Goal: Information Seeking & Learning: Learn about a topic

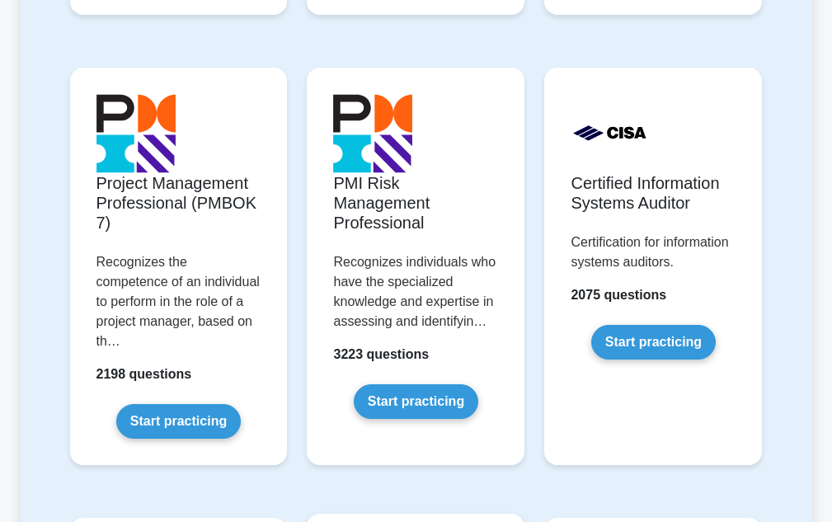
scroll to position [1485, 0]
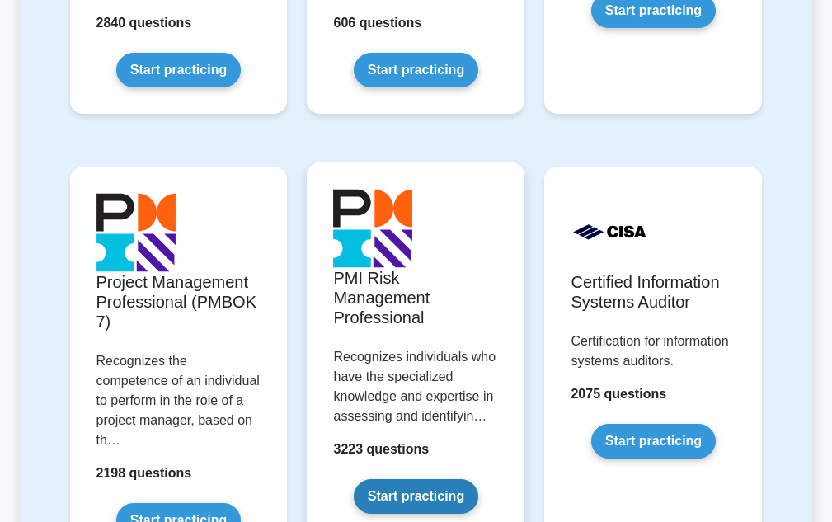
click at [421, 492] on link "Start practicing" at bounding box center [416, 496] width 125 height 35
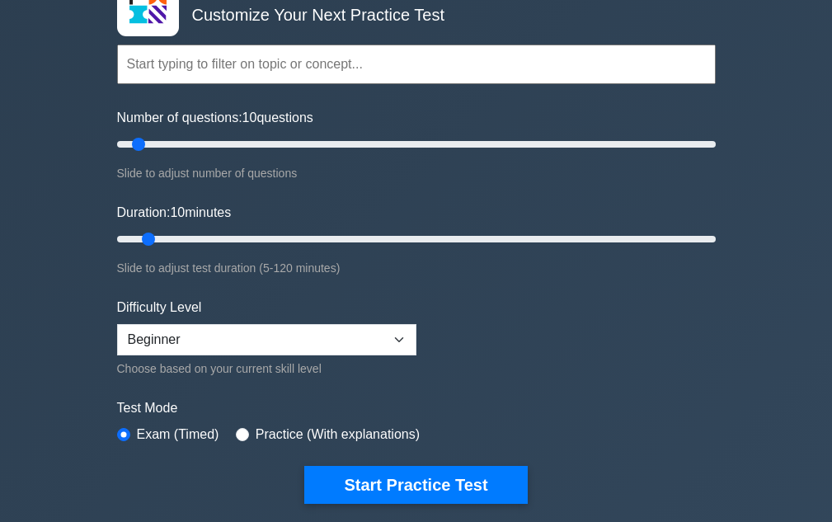
scroll to position [131, 0]
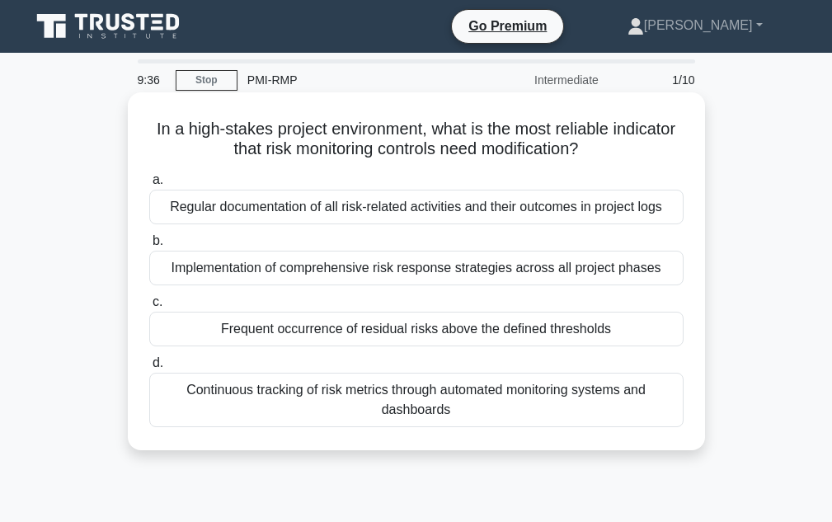
click at [436, 396] on div "Continuous tracking of risk metrics through automated monitoring systems and da…" at bounding box center [416, 400] width 534 height 54
click at [149, 369] on input "d. Continuous tracking of risk metrics through automated monitoring systems and…" at bounding box center [149, 363] width 0 height 11
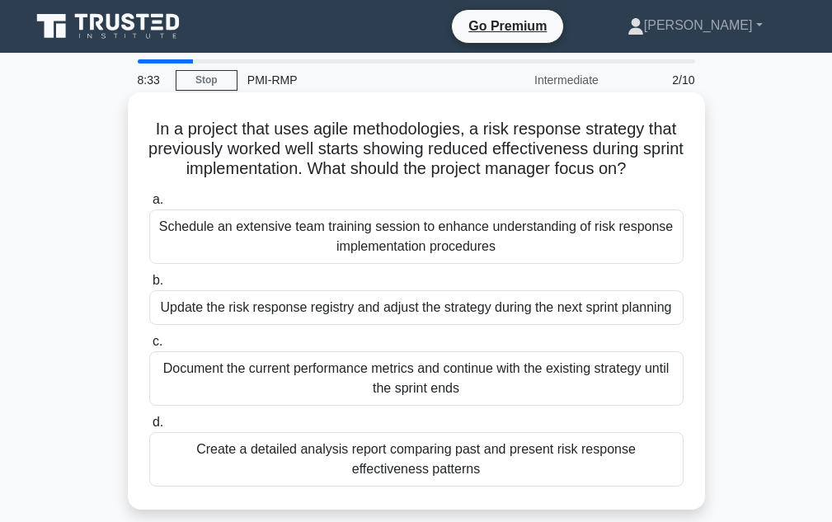
click at [450, 247] on div "Schedule an extensive team training session to enhance understanding of risk re…" at bounding box center [416, 236] width 534 height 54
click at [149, 205] on input "a. Schedule an extensive team training session to enhance understanding of risk…" at bounding box center [149, 200] width 0 height 11
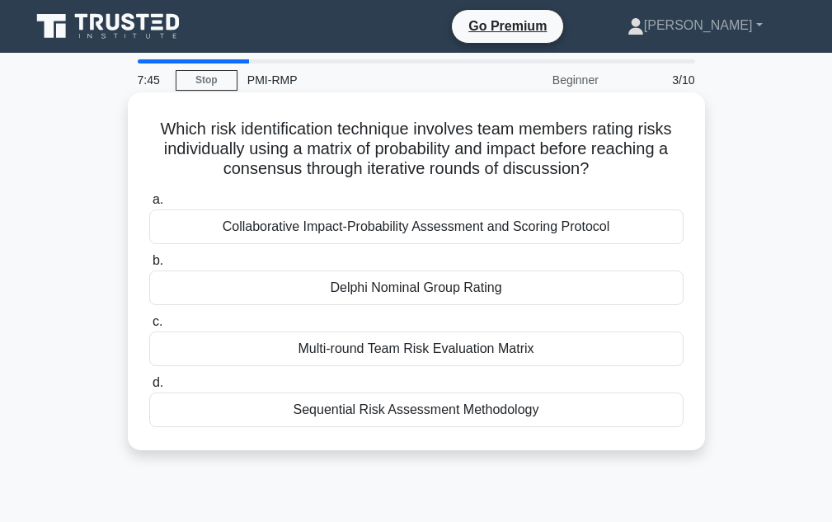
click at [529, 297] on div "Delphi Nominal Group Rating" at bounding box center [416, 288] width 534 height 35
click at [149, 266] on input "b. Delphi Nominal Group Rating" at bounding box center [149, 261] width 0 height 11
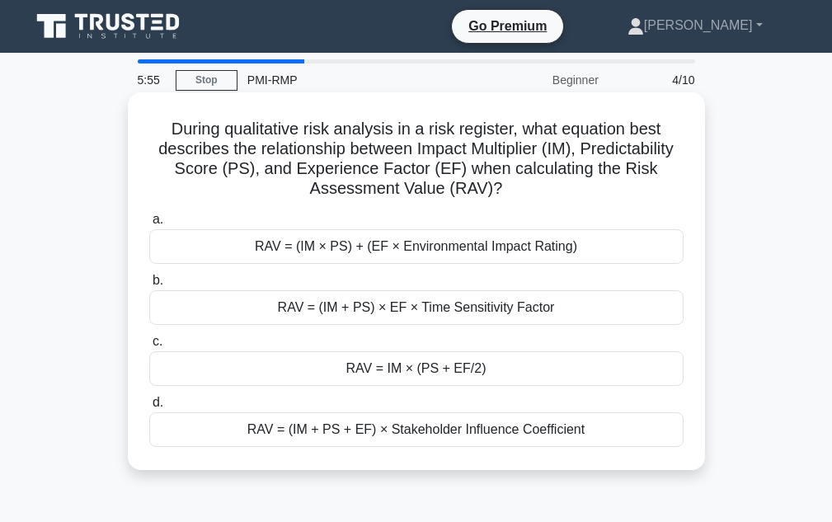
drag, startPoint x: 402, startPoint y: 375, endPoint x: 449, endPoint y: 261, distance: 123.6
click at [408, 370] on div "RAV = IM × (PS + EF/2)" at bounding box center [416, 368] width 534 height 35
click at [434, 367] on div "RAV = IM × (PS + EF/2)" at bounding box center [416, 368] width 534 height 35
click at [149, 347] on input "c. RAV = IM × (PS + EF/2)" at bounding box center [149, 342] width 0 height 11
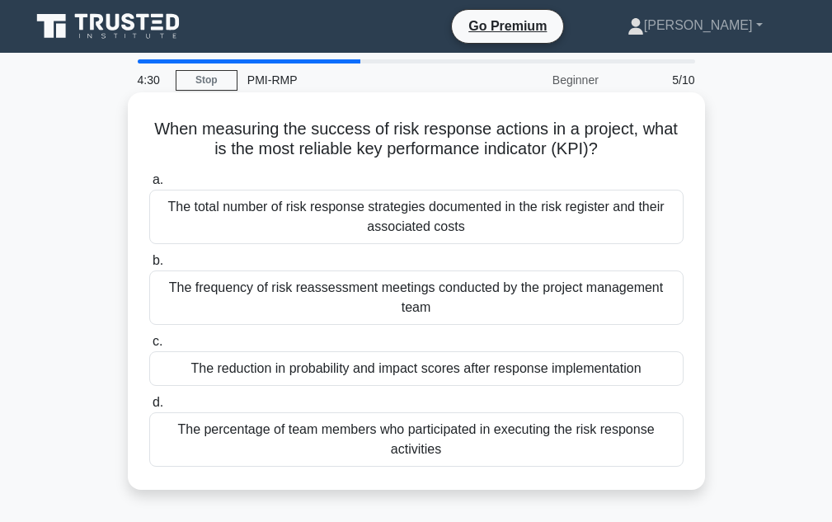
click at [295, 378] on div "The reduction in probability and impact scores after response implementation" at bounding box center [416, 368] width 534 height 35
click at [149, 347] on input "c. The reduction in probability and impact scores after response implementation" at bounding box center [149, 342] width 0 height 11
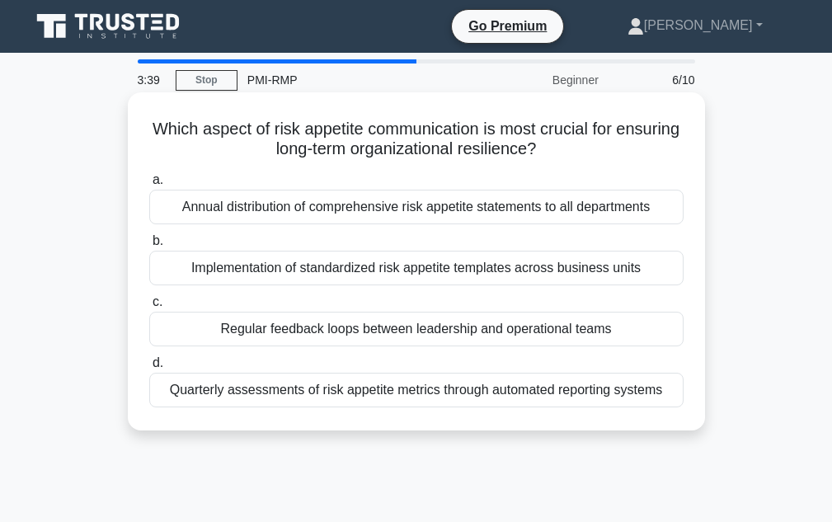
click at [346, 331] on div "Regular feedback loops between leadership and operational teams" at bounding box center [416, 329] width 534 height 35
click at [149, 308] on input "c. Regular feedback loops between leadership and operational teams" at bounding box center [149, 302] width 0 height 11
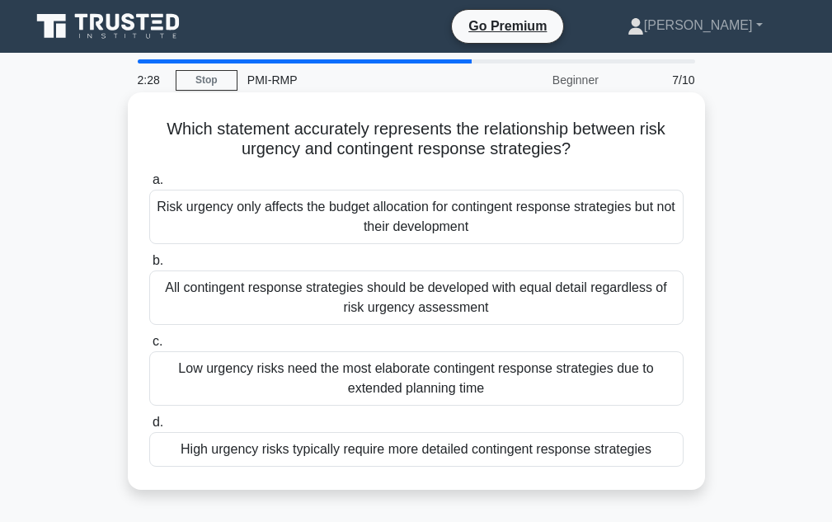
click at [257, 289] on div "All contingent response strategies should be developed with equal detail regard…" at bounding box center [416, 298] width 534 height 54
click at [149, 266] on input "b. All contingent response strategies should be developed with equal detail reg…" at bounding box center [149, 261] width 0 height 11
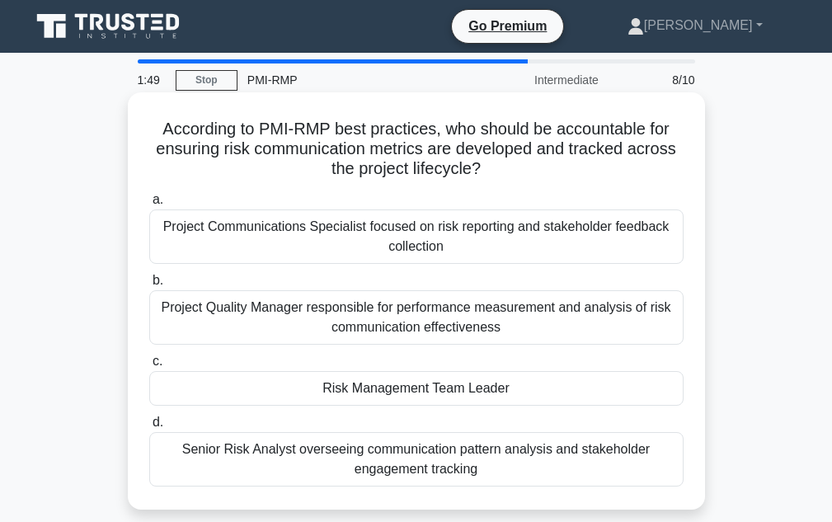
click at [372, 252] on div "Project Communications Specialist focused on risk reporting and stakeholder fee…" at bounding box center [416, 236] width 534 height 54
click at [149, 205] on input "a. Project Communications Specialist focused on risk reporting and stakeholder …" at bounding box center [149, 200] width 0 height 11
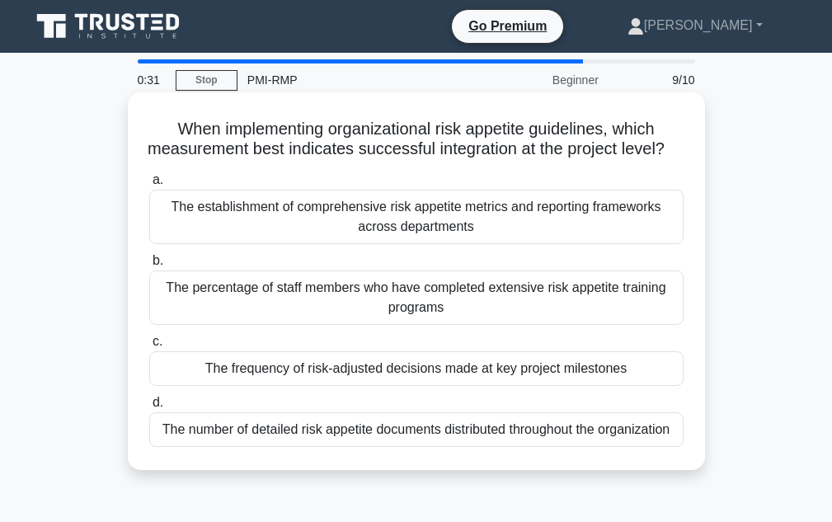
click at [509, 234] on div "The establishment of comprehensive risk appetite metrics and reporting framewor…" at bounding box center [416, 217] width 534 height 54
click at [149, 186] on input "a. The establishment of comprehensive risk appetite metrics and reporting frame…" at bounding box center [149, 180] width 0 height 11
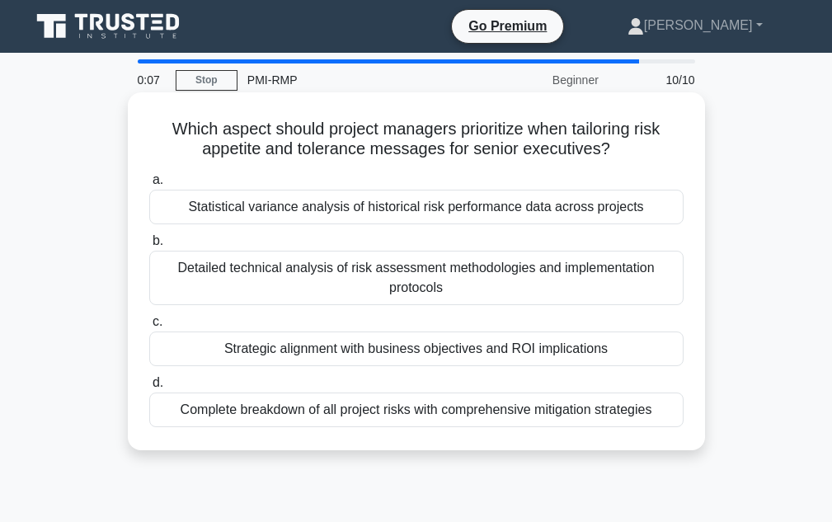
click at [460, 358] on div "Strategic alignment with business objectives and ROI implications" at bounding box center [416, 349] width 534 height 35
click at [149, 327] on input "c. Strategic alignment with business objectives and ROI implications" at bounding box center [149, 322] width 0 height 11
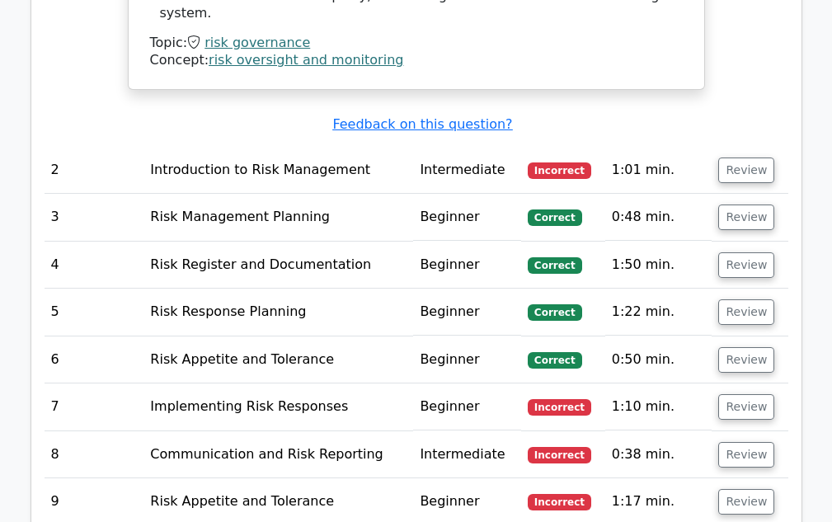
scroll to position [2144, 0]
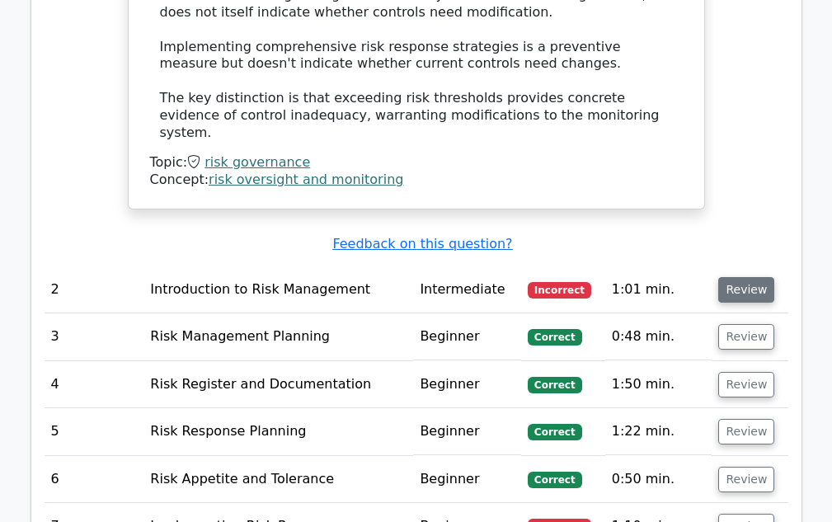
click at [746, 277] on button "Review" at bounding box center [746, 290] width 56 height 26
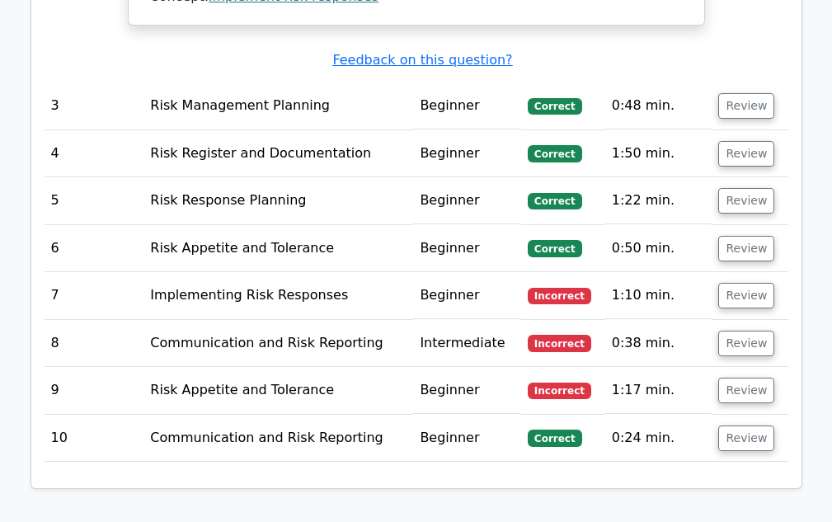
scroll to position [3299, 0]
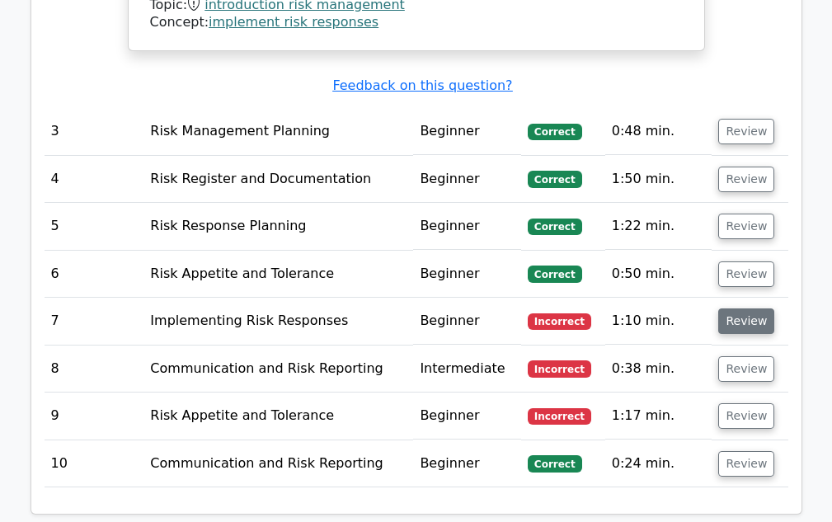
click at [756, 308] on button "Review" at bounding box center [746, 321] width 56 height 26
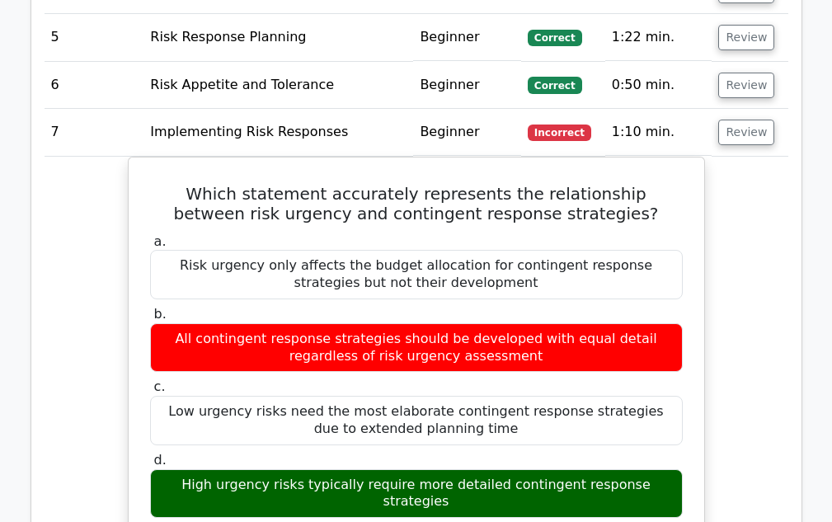
scroll to position [3464, 0]
